Goal: Information Seeking & Learning: Learn about a topic

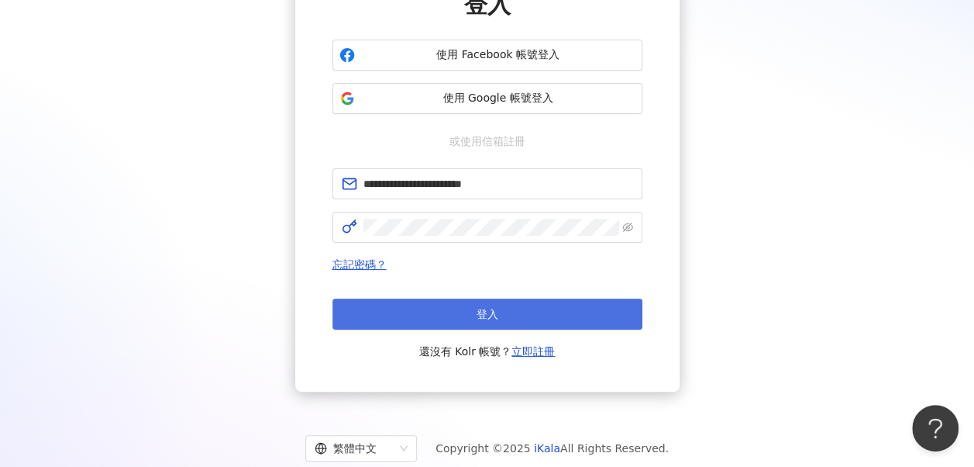
click at [456, 320] on button "登入" at bounding box center [487, 313] width 310 height 31
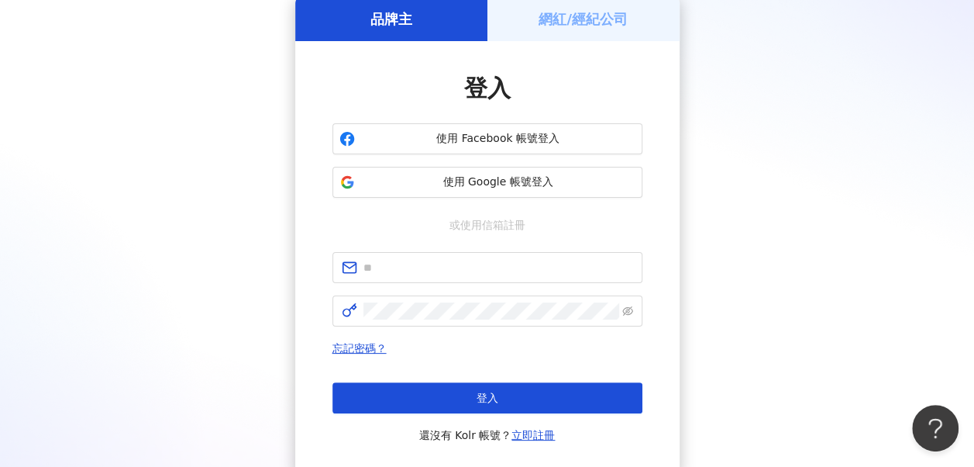
scroll to position [155, 0]
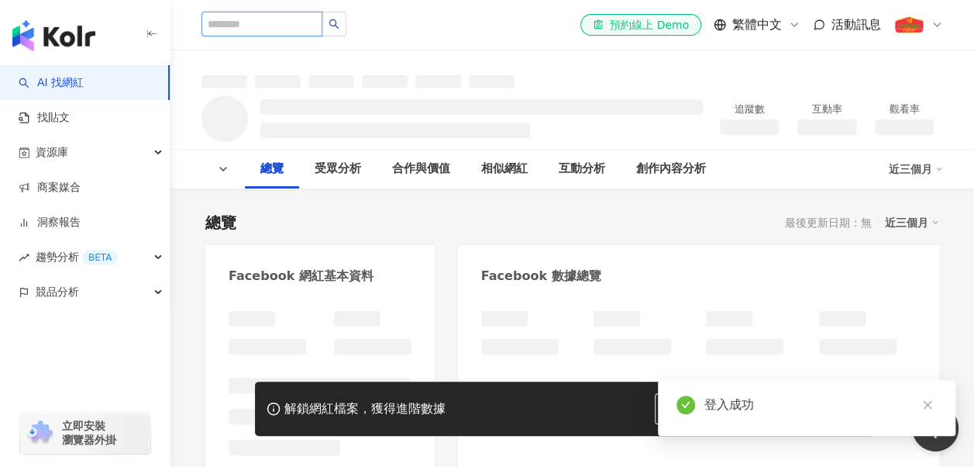
click at [288, 19] on input "search" at bounding box center [262, 24] width 121 height 25
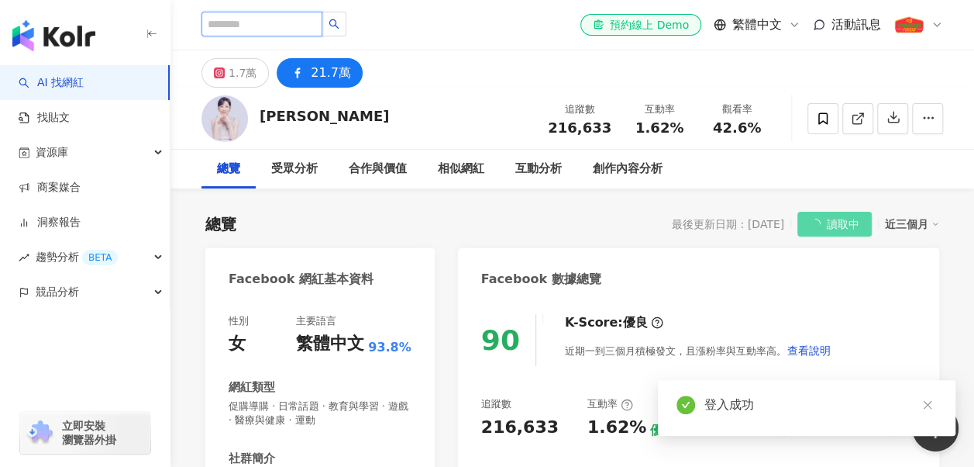
click at [288, 28] on input "search" at bounding box center [262, 24] width 121 height 25
type input "*"
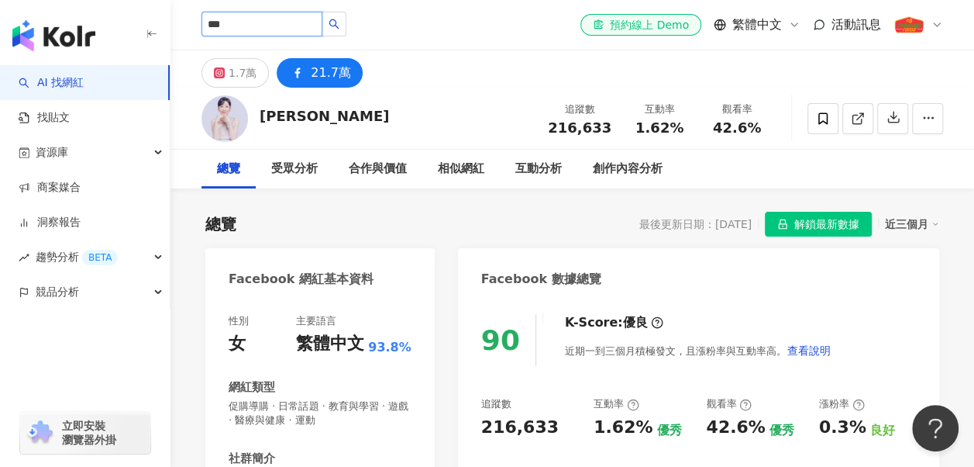
type input "***"
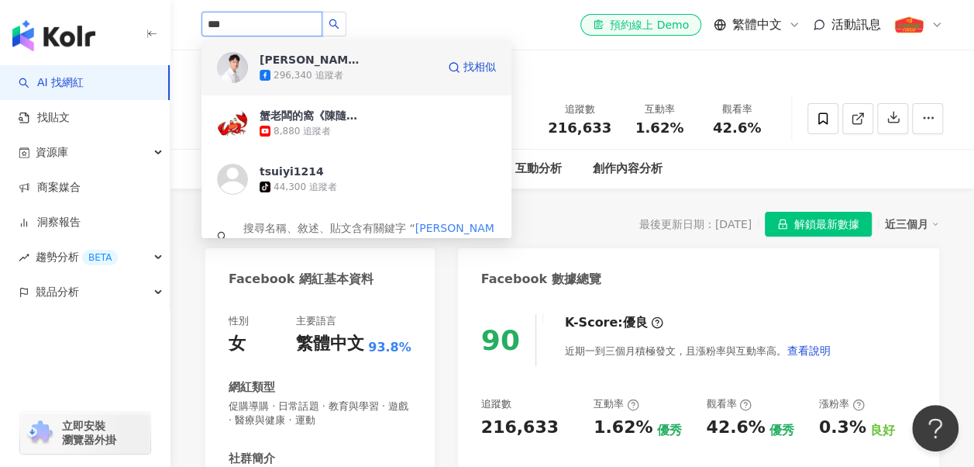
click at [314, 70] on div "296,340 追蹤者" at bounding box center [308, 75] width 69 height 13
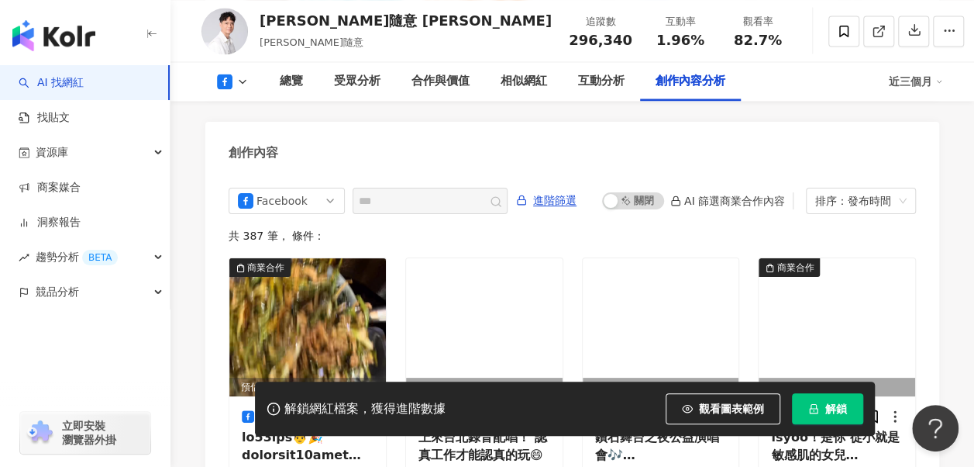
scroll to position [4236, 0]
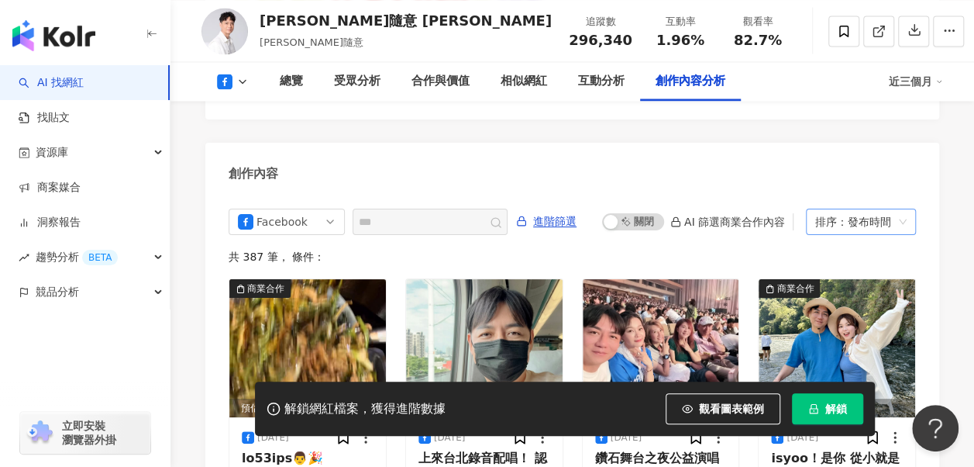
click at [832, 209] on div "排序：發布時間" at bounding box center [854, 221] width 78 height 25
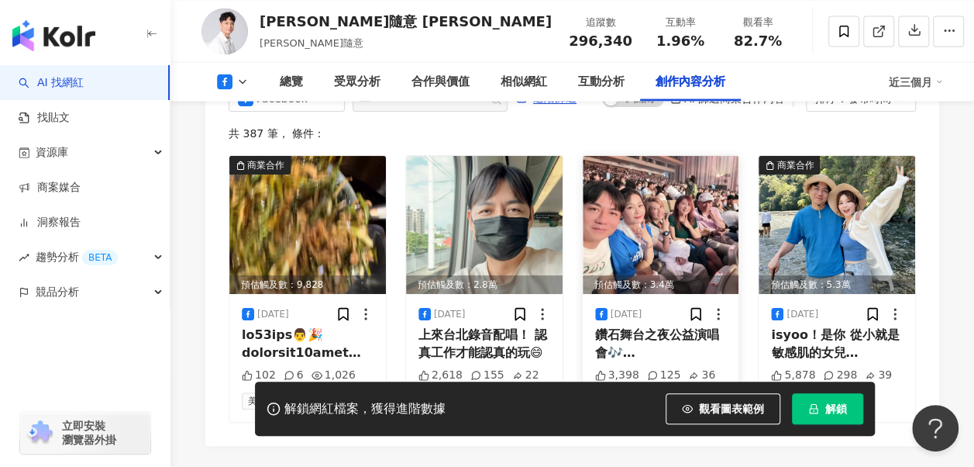
scroll to position [4391, 0]
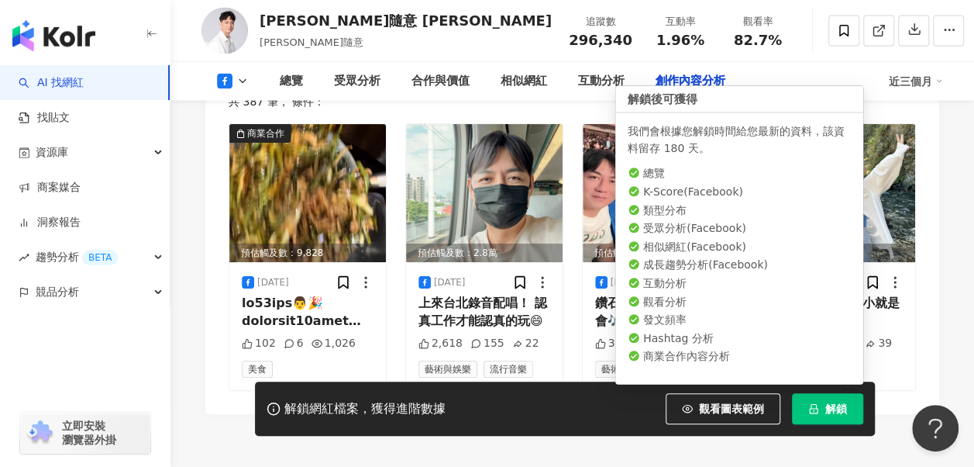
click at [840, 413] on span "解鎖" at bounding box center [836, 408] width 22 height 12
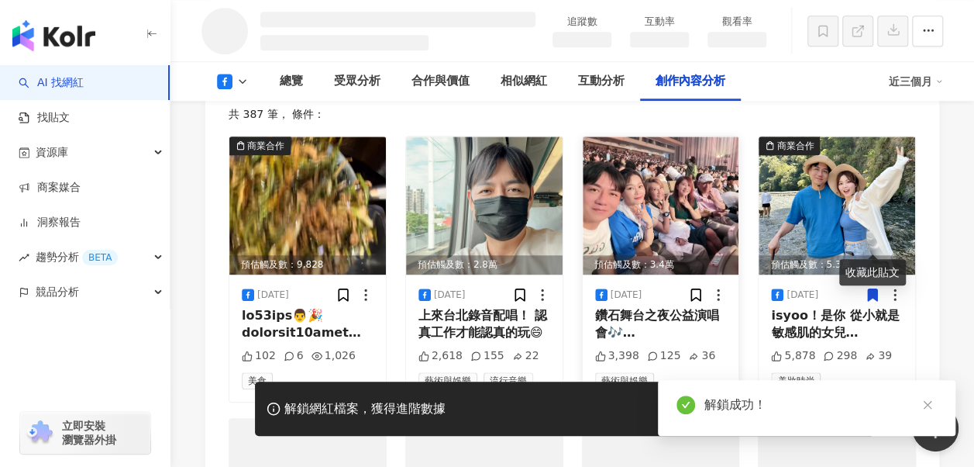
scroll to position [3533, 0]
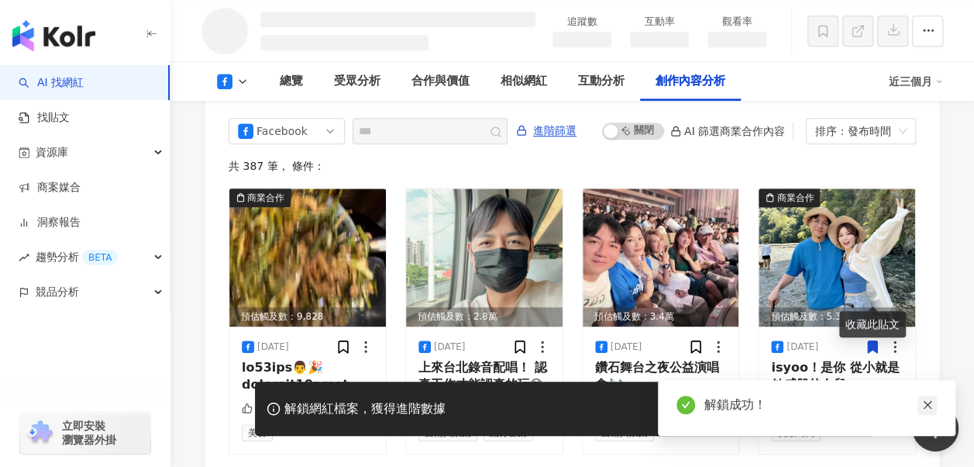
scroll to position [3913, 0]
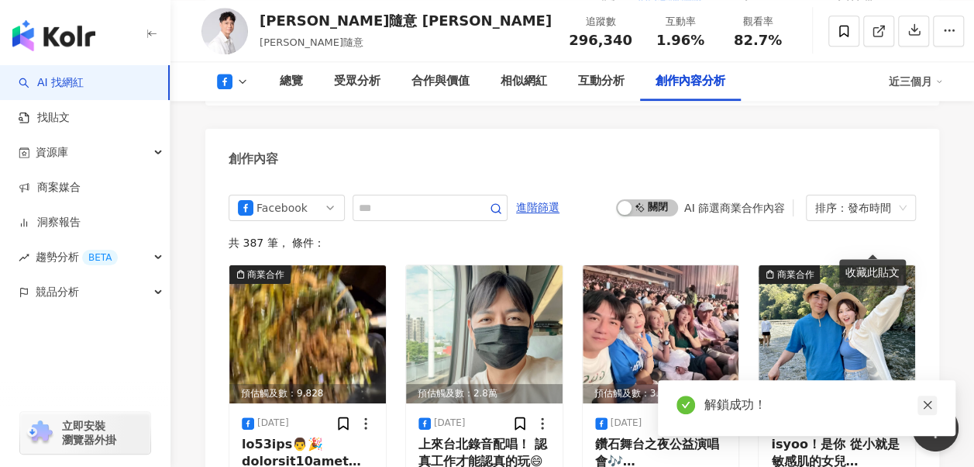
click at [930, 401] on icon "close" at bounding box center [927, 404] width 11 height 11
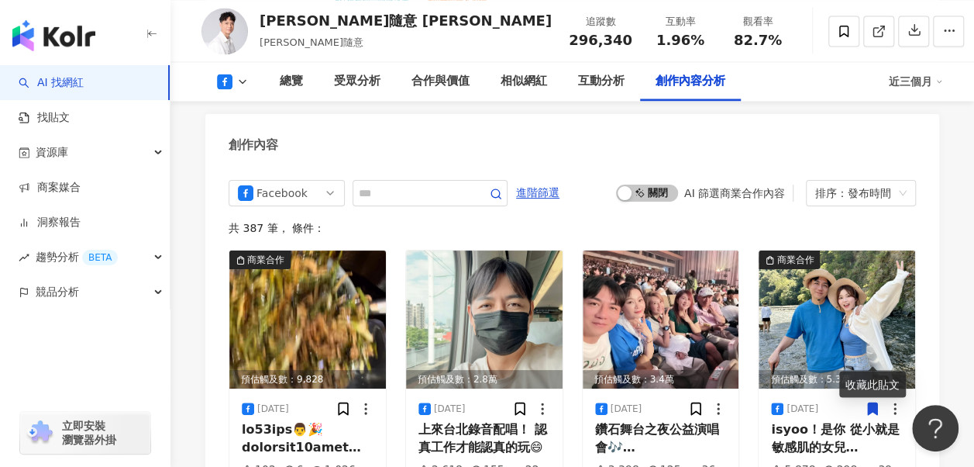
scroll to position [4173, 0]
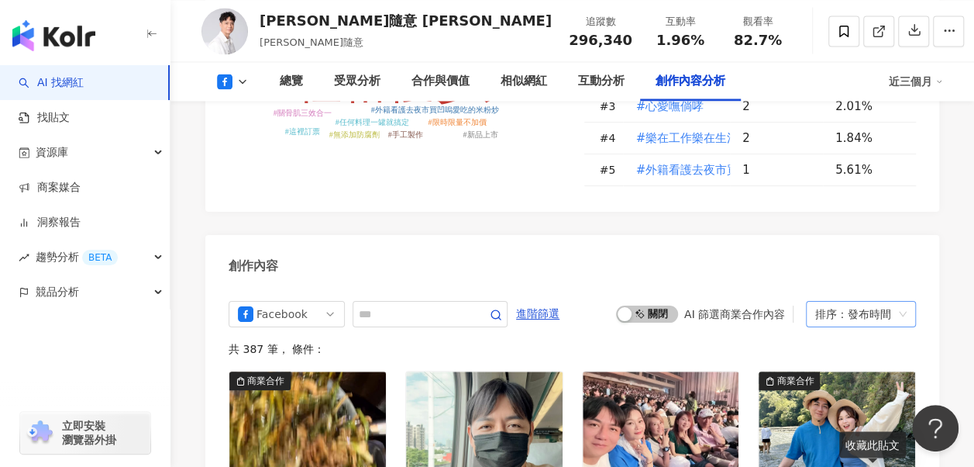
click at [886, 301] on div "排序：發布時間" at bounding box center [854, 313] width 78 height 25
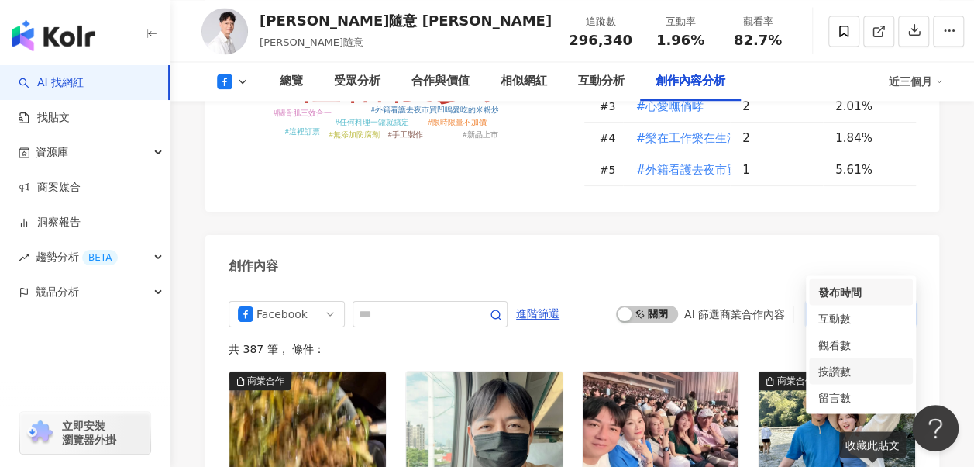
click at [846, 365] on div "按讚數" at bounding box center [860, 370] width 85 height 17
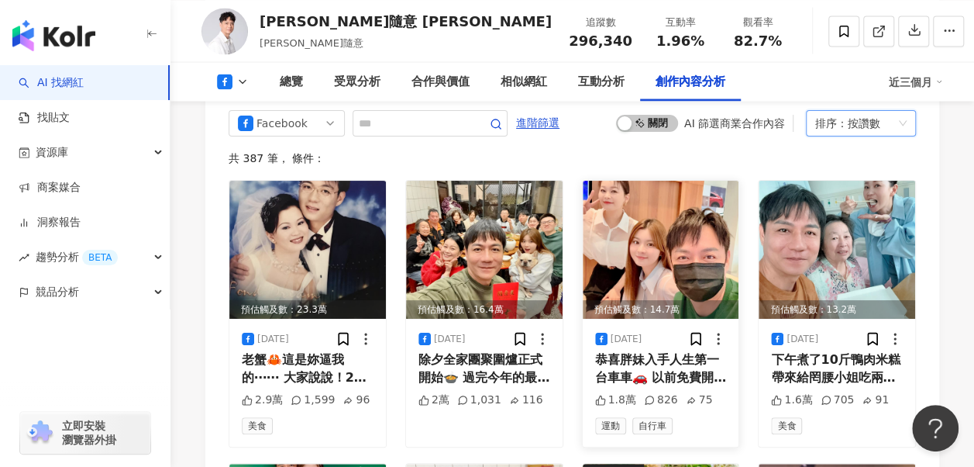
scroll to position [4329, 0]
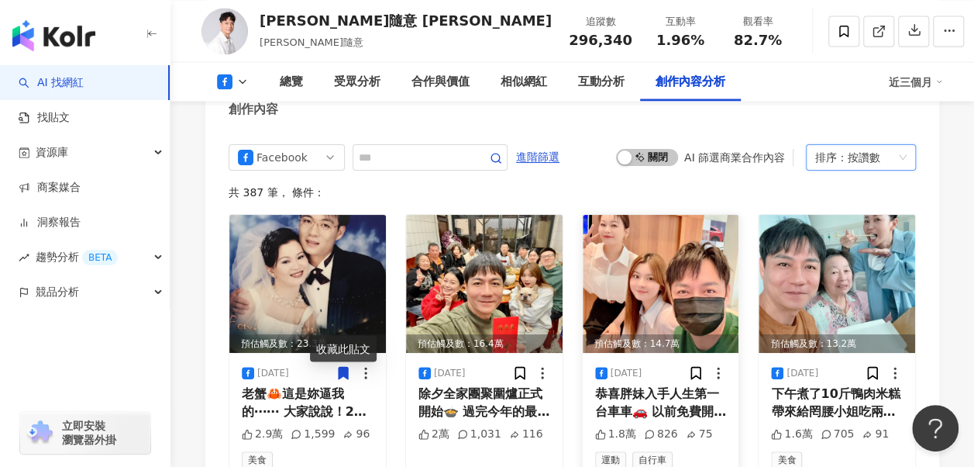
click at [680, 385] on div "恭喜胖妹入手人生第一台車車🚗 以前免費開我的車！以後加油要自己付錢了🤣 胖妹努力工作多年終於圓夢買了自己夢想的車🥰" at bounding box center [661, 402] width 132 height 35
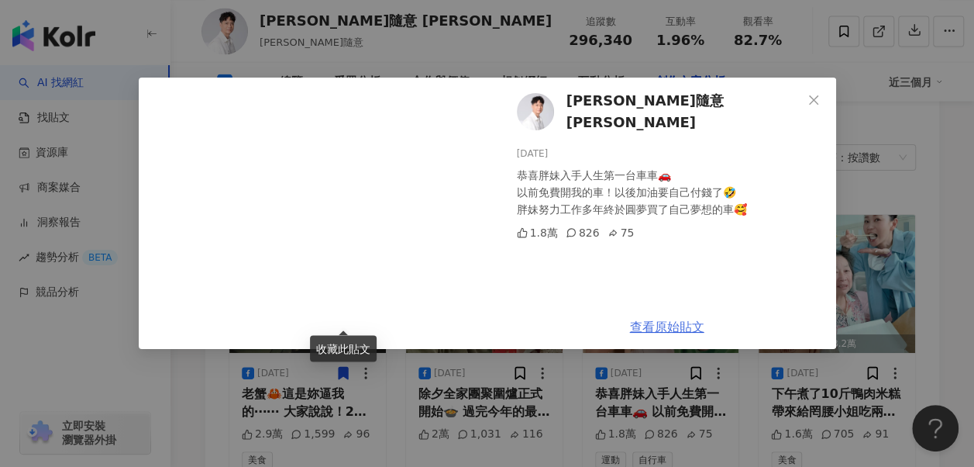
click at [677, 327] on link "查看原始貼文" at bounding box center [667, 326] width 74 height 15
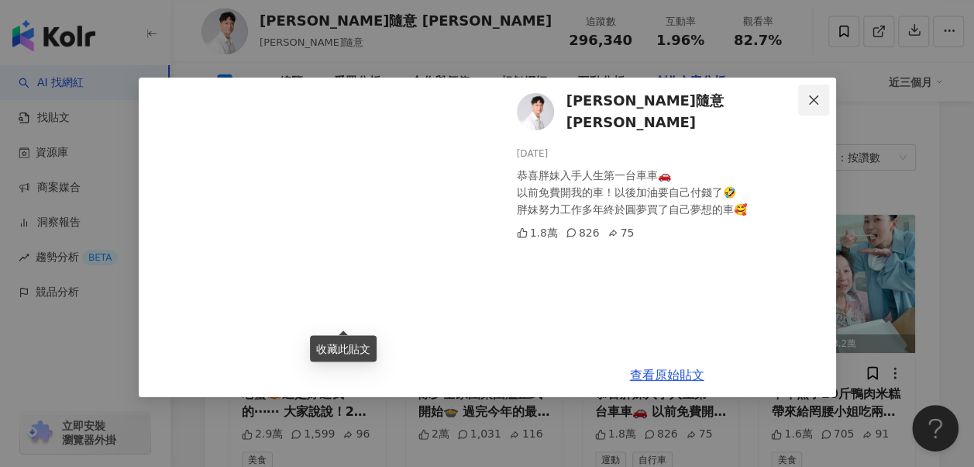
click at [813, 95] on icon "close" at bounding box center [814, 100] width 12 height 12
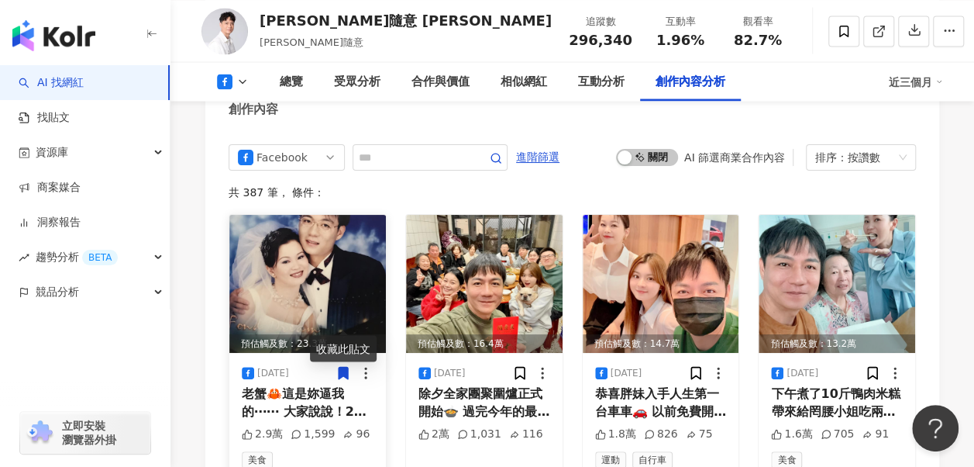
click at [323, 215] on img at bounding box center [307, 284] width 157 height 138
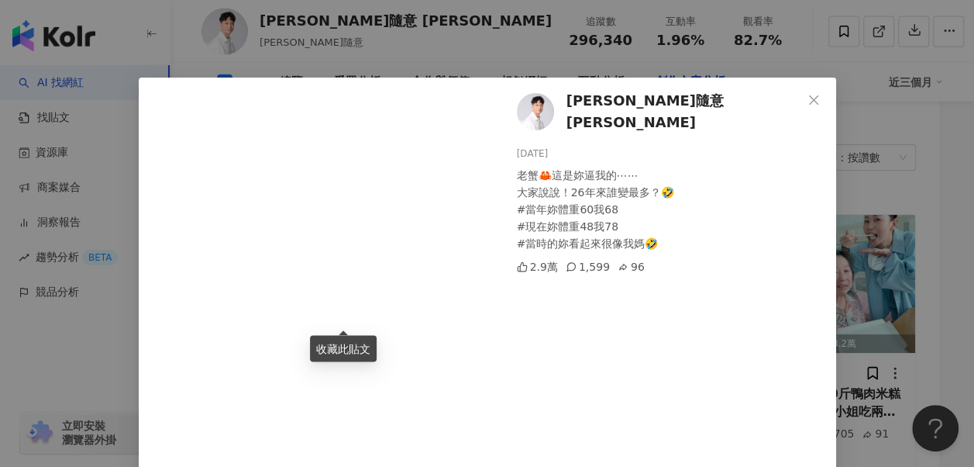
scroll to position [146, 0]
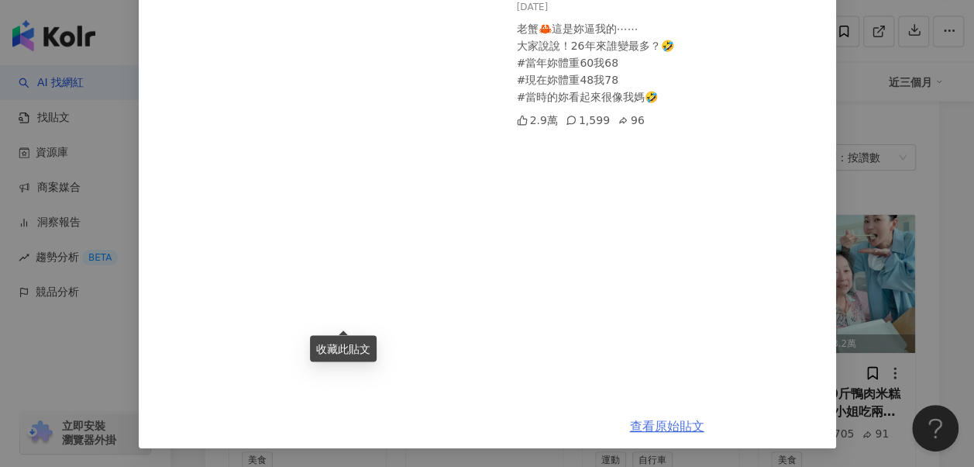
click at [656, 422] on link "查看原始貼文" at bounding box center [667, 426] width 74 height 15
click at [888, 132] on div "陳隨意 Tsui-Yi 2025/2/23 老蟹🦀這是妳逼我的⋯⋯ 大家說說！26年來誰變最多？🤣 #當年妳體重60我68 #現在妳體重48我78 #當時的妳…" at bounding box center [487, 233] width 974 height 467
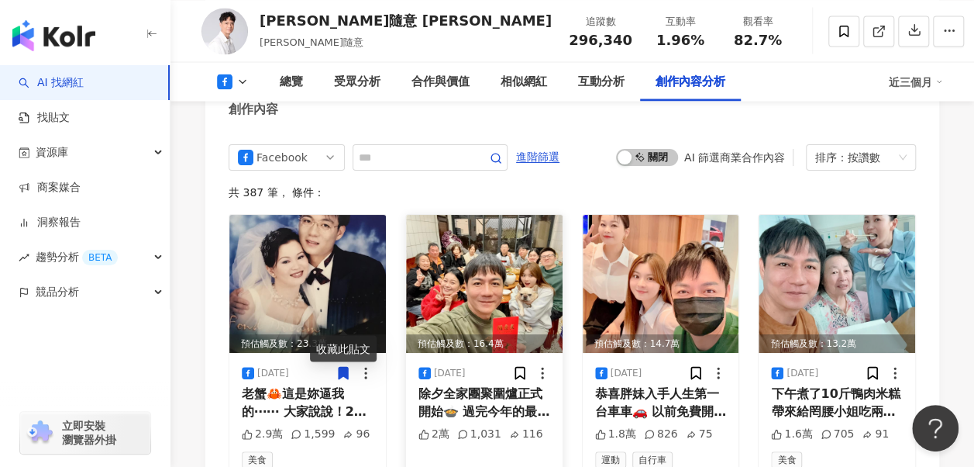
click at [461, 385] on div "除夕全家團聚圍爐正式開始🍲 過完今年的最後一天 迎接金蛇年到來🐍 感謝過去一年所有朋友的照顧跟幫忙🥰🙏 ㊗️所有的好朋友們2025年大家都賺錢💰 身體健康 事…" at bounding box center [485, 402] width 132 height 35
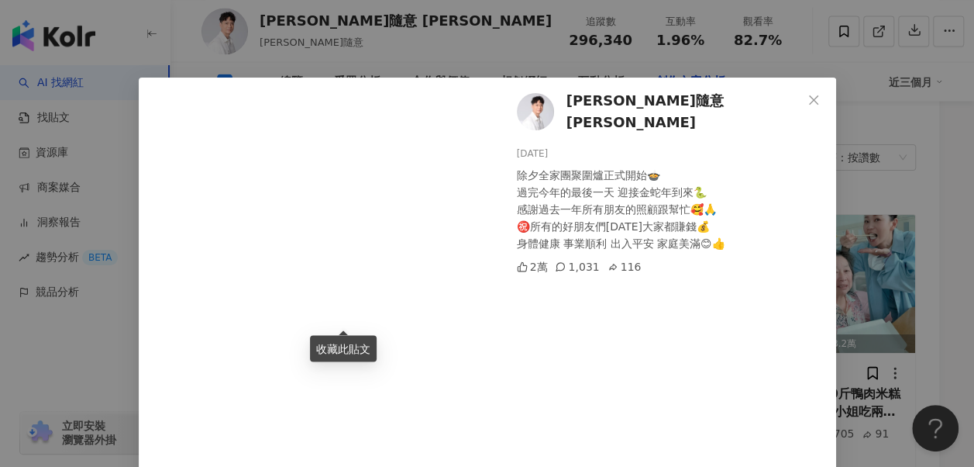
click at [667, 321] on div "陳隨意 Tsui-Yi 2025/1/28 除夕全家團聚圍爐正式開始🍲 過完今年的最後一天 迎接金蛇年到來🐍 感謝過去一年所有朋友的照顧跟幫忙🥰🙏 ㊗️所有的…" at bounding box center [667, 289] width 338 height 422
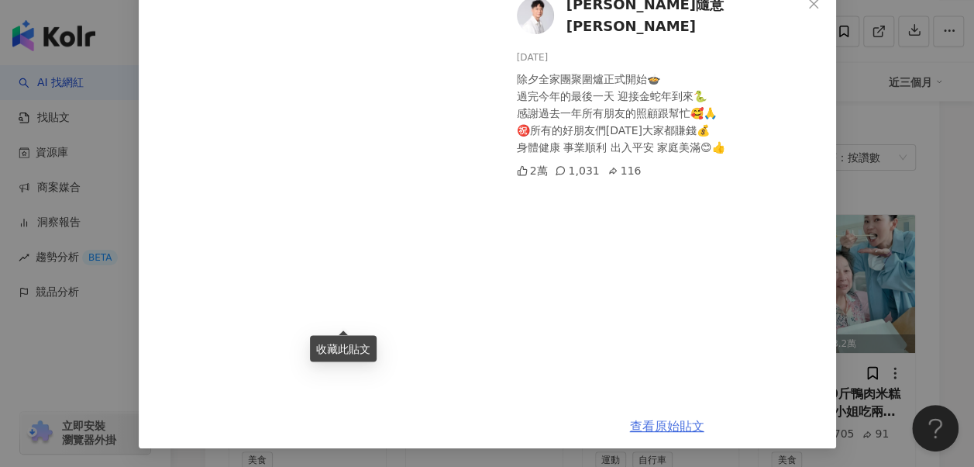
click at [649, 425] on link "查看原始貼文" at bounding box center [667, 426] width 74 height 15
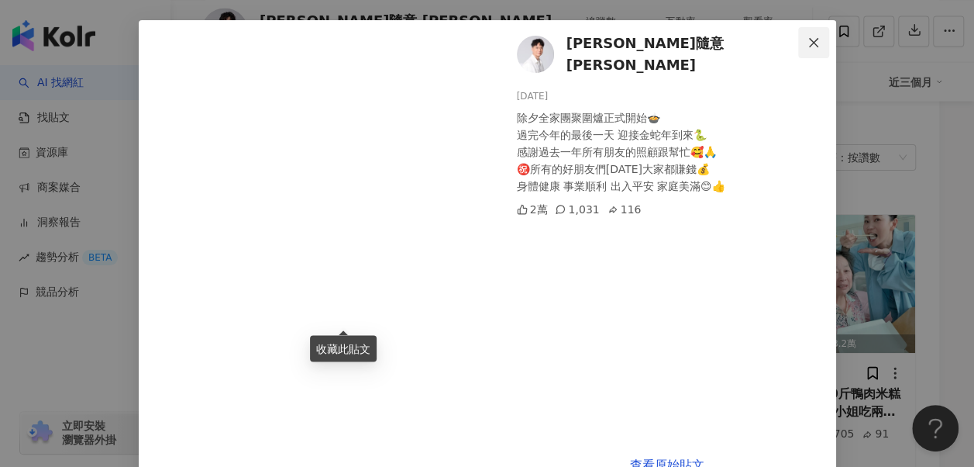
click at [811, 44] on icon "close" at bounding box center [814, 42] width 12 height 12
